Goal: Navigation & Orientation: Find specific page/section

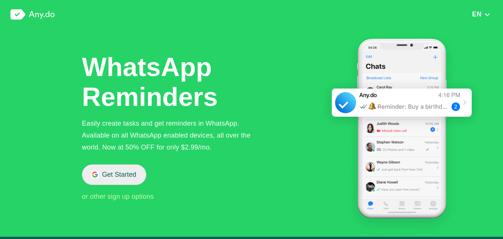
click at [118, 177] on button "Get Started" at bounding box center [114, 174] width 64 height 20
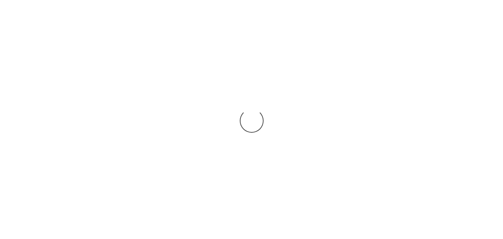
scroll to position [933, 0]
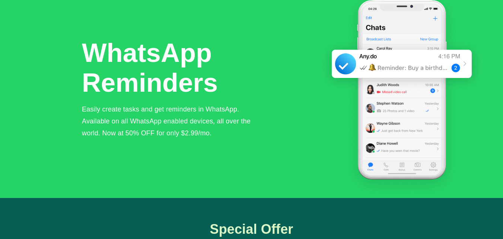
scroll to position [0, 0]
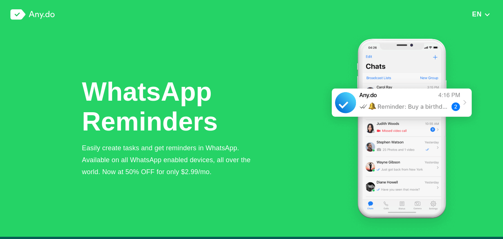
click at [486, 10] on div "EN English Arabic Deutsche Español French Hindi Italian Portuguese (Brazil) Rus…" at bounding box center [251, 14] width 503 height 29
drag, startPoint x: 483, startPoint y: 15, endPoint x: 486, endPoint y: 10, distance: 6.0
click at [486, 10] on div "EN English Arabic Deutsche Español French Hindi Italian Portuguese (Brazil) Rus…" at bounding box center [251, 14] width 503 height 29
click at [483, 12] on button "EN" at bounding box center [481, 14] width 23 height 8
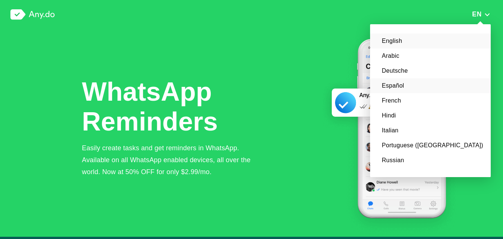
click at [454, 87] on li "Español" at bounding box center [430, 85] width 121 height 15
